Goal: Navigation & Orientation: Understand site structure

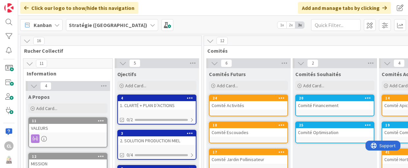
click at [150, 25] on icon at bounding box center [152, 24] width 5 height 5
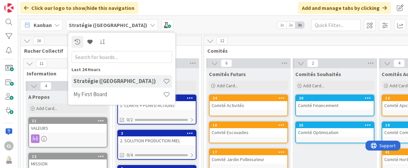
click at [150, 25] on icon at bounding box center [152, 24] width 5 height 5
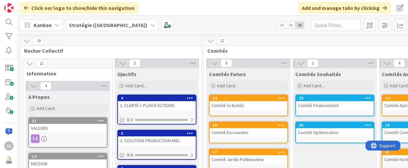
click at [26, 39] on icon at bounding box center [26, 40] width 7 height 7
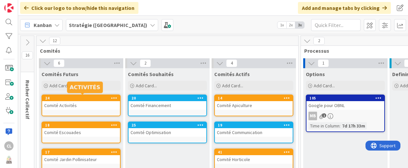
scroll to position [33, 0]
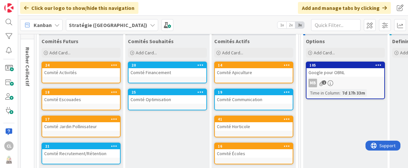
click at [175, 102] on div "Comité Optimisation" at bounding box center [168, 99] width 78 height 9
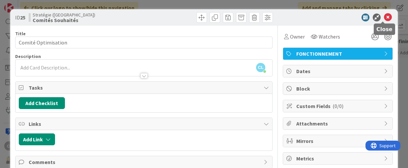
click at [384, 16] on icon at bounding box center [388, 18] width 8 height 8
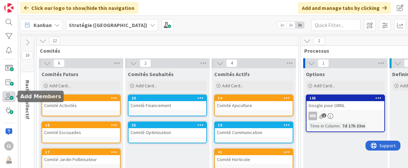
click at [7, 95] on span at bounding box center [8, 96] width 13 height 11
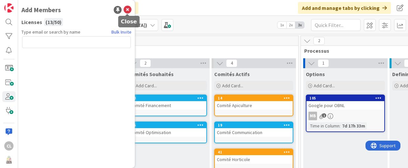
click at [128, 9] on icon at bounding box center [128, 10] width 8 height 8
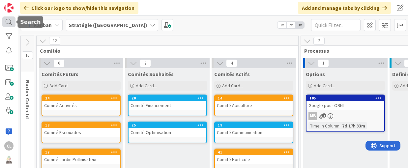
click at [9, 20] on div at bounding box center [8, 21] width 13 height 11
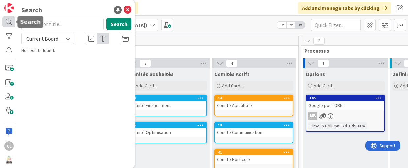
click at [9, 20] on div at bounding box center [8, 21] width 13 height 11
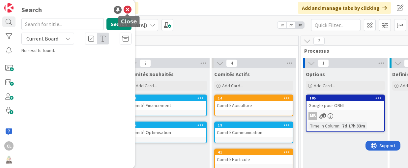
click at [129, 9] on icon at bounding box center [128, 10] width 8 height 8
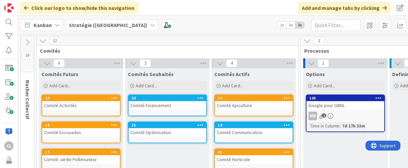
scroll to position [33, 0]
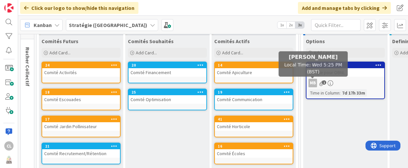
click at [313, 80] on div "MB" at bounding box center [313, 83] width 9 height 9
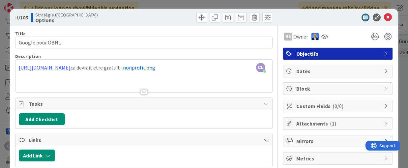
click at [84, 71] on div "[URL][DOMAIN_NAME] ca devrait etre gratuit - ﻿ nonprofit.png ﻿ Critères d'éligi…" at bounding box center [143, 78] width 257 height 30
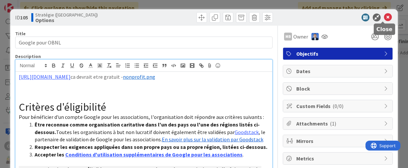
click at [384, 17] on icon at bounding box center [388, 18] width 8 height 8
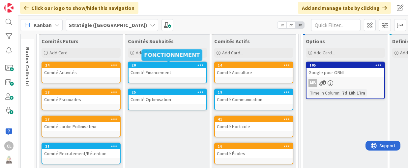
click at [133, 64] on div "20" at bounding box center [169, 65] width 75 height 5
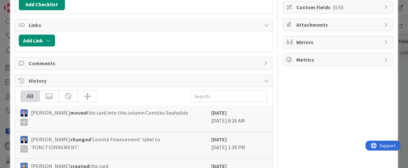
scroll to position [127, 0]
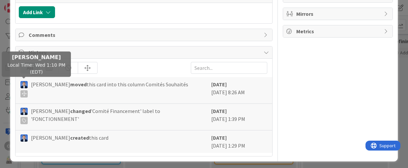
click at [24, 83] on img at bounding box center [23, 84] width 7 height 7
drag, startPoint x: 22, startPoint y: 83, endPoint x: 356, endPoint y: 78, distance: 334.0
click at [356, 78] on div "Owner Watchers FONCTIONNEMENT Dates Block Custom Fields ( 0/0 ) Attachments Mir…" at bounding box center [338, 27] width 110 height 258
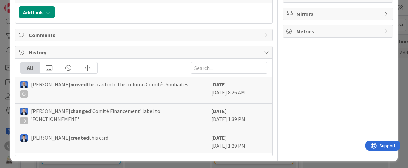
scroll to position [0, 0]
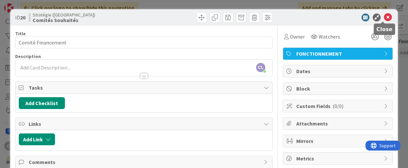
click at [384, 16] on icon at bounding box center [388, 18] width 8 height 8
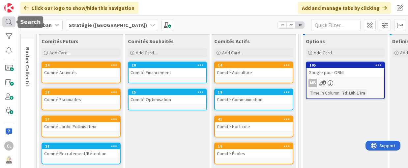
click at [8, 21] on div at bounding box center [8, 21] width 13 height 11
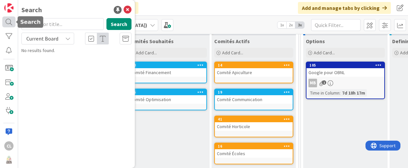
click at [8, 21] on div at bounding box center [8, 21] width 13 height 11
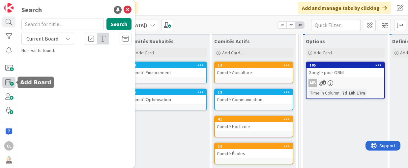
click at [7, 82] on span at bounding box center [8, 82] width 13 height 11
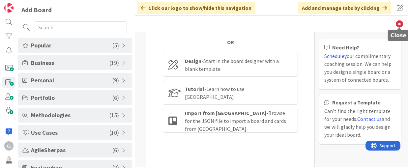
click at [400, 23] on icon at bounding box center [399, 23] width 7 height 7
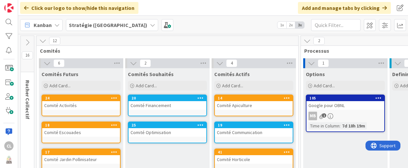
click at [55, 24] on icon at bounding box center [56, 24] width 5 height 5
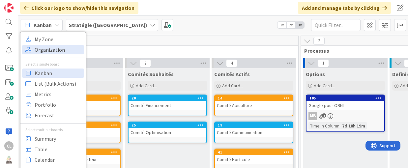
click at [45, 49] on span "Organization" at bounding box center [58, 50] width 47 height 10
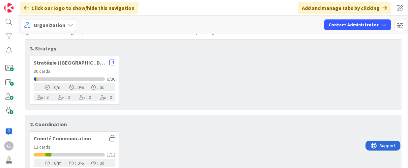
scroll to position [45, 0]
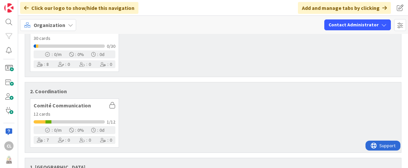
click at [55, 105] on span "Comité Communication" at bounding box center [70, 105] width 73 height 5
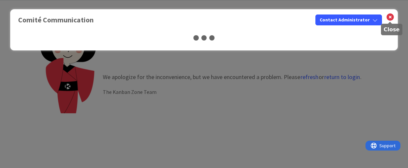
click at [390, 15] on icon at bounding box center [390, 17] width 9 height 9
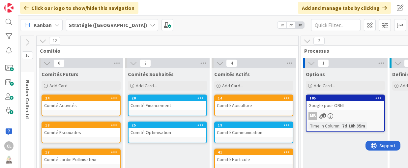
click at [41, 41] on icon at bounding box center [42, 40] width 7 height 7
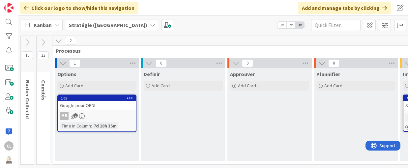
click at [58, 39] on icon at bounding box center [58, 40] width 7 height 7
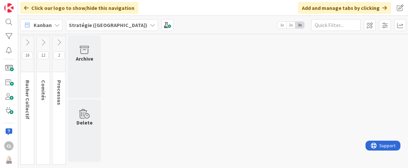
click at [25, 56] on span "16" at bounding box center [27, 55] width 11 height 8
click at [28, 43] on icon at bounding box center [27, 42] width 7 height 7
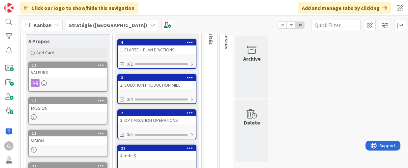
scroll to position [66, 0]
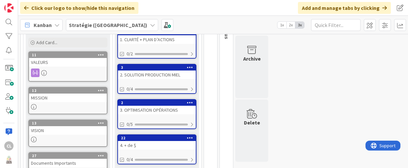
click at [173, 79] on div "2. SOLUTION PRODUCTION MIEL" at bounding box center [157, 75] width 78 height 9
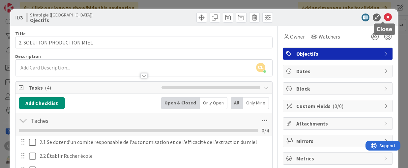
click at [385, 17] on icon at bounding box center [388, 18] width 8 height 8
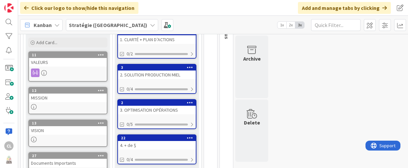
scroll to position [99, 0]
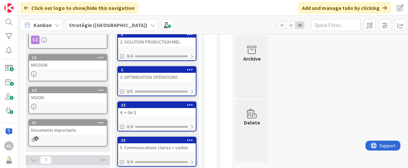
click at [140, 80] on div "3. OPTIMISATION OPÉRATIONS" at bounding box center [157, 77] width 78 height 9
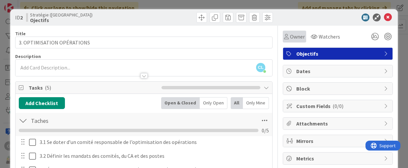
click at [290, 34] on span "Owner" at bounding box center [297, 37] width 15 height 8
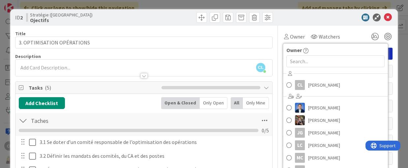
click at [340, 17] on div at bounding box center [334, 18] width 117 height 8
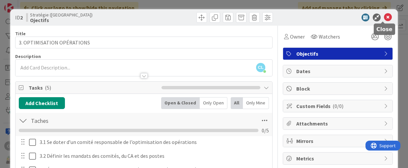
click at [384, 18] on icon at bounding box center [388, 18] width 8 height 8
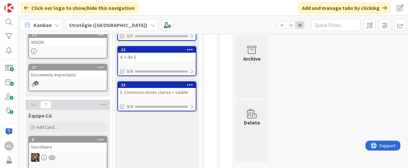
scroll to position [165, 0]
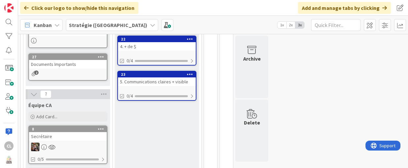
click at [167, 85] on div "5. Communications claires + visible" at bounding box center [157, 81] width 78 height 9
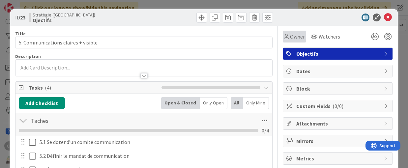
click at [292, 38] on span "Owner" at bounding box center [297, 37] width 15 height 8
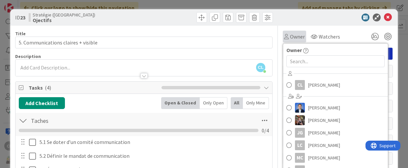
click at [292, 37] on span "Owner" at bounding box center [297, 37] width 15 height 8
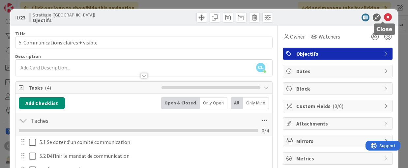
click at [385, 16] on icon at bounding box center [388, 18] width 8 height 8
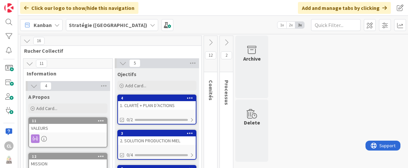
click at [25, 42] on icon at bounding box center [26, 40] width 7 height 7
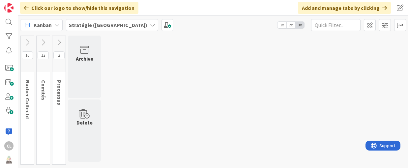
click at [44, 43] on icon at bounding box center [43, 42] width 7 height 7
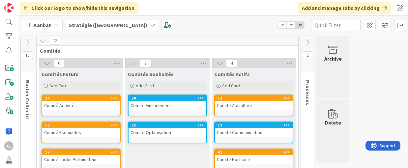
click at [41, 40] on icon at bounding box center [42, 40] width 7 height 7
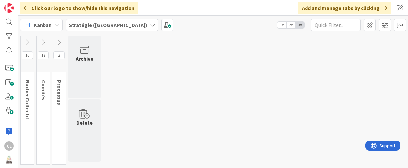
click at [61, 42] on icon at bounding box center [58, 42] width 7 height 7
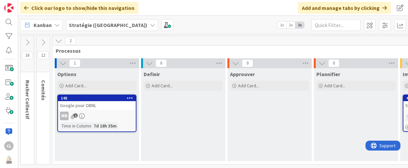
click at [59, 41] on icon at bounding box center [58, 40] width 7 height 7
